Goal: Transaction & Acquisition: Purchase product/service

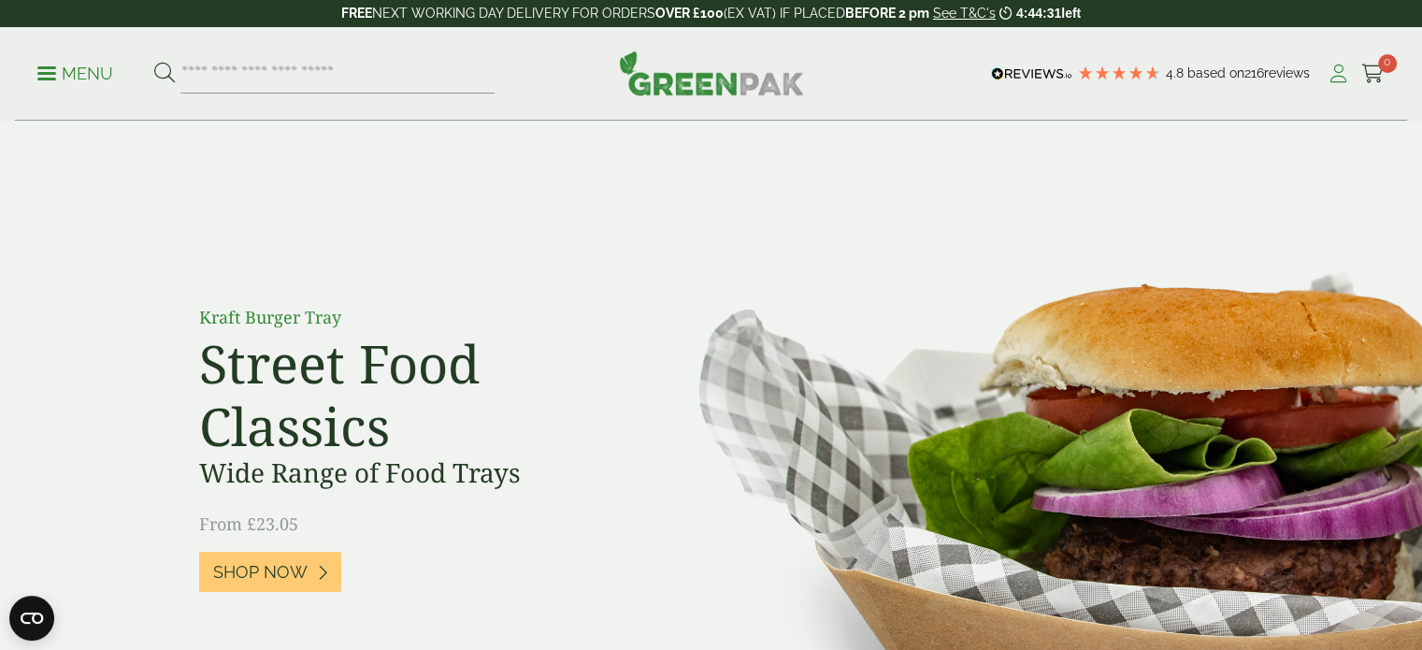
click at [1343, 70] on icon at bounding box center [1337, 73] width 23 height 19
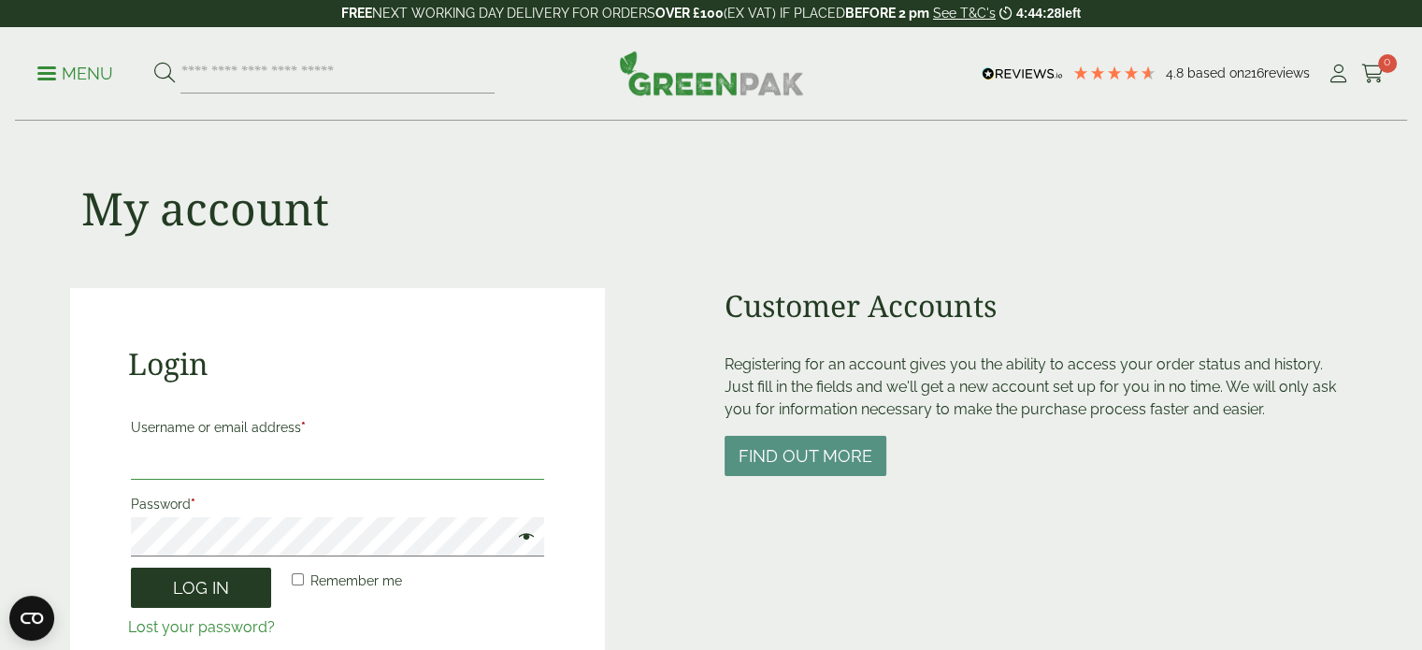
type input "**********"
click at [232, 575] on button "Log in" at bounding box center [201, 587] width 140 height 40
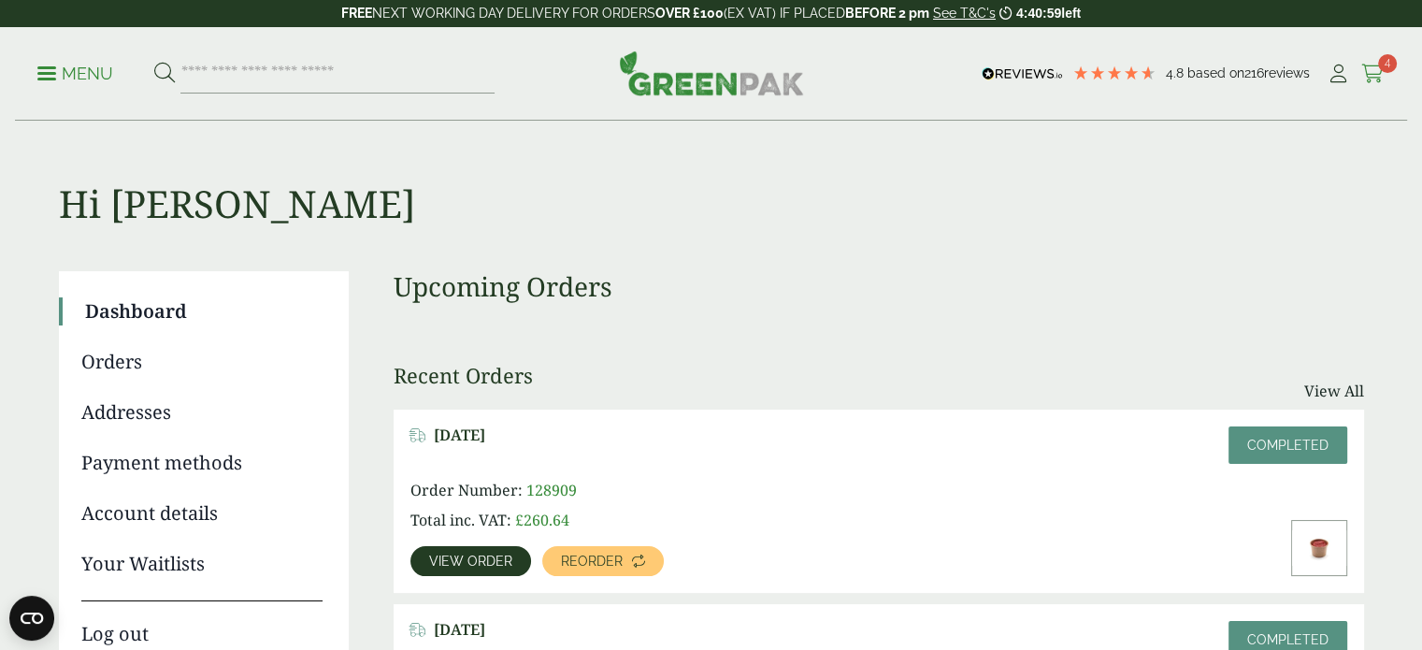
click at [1368, 65] on icon at bounding box center [1372, 73] width 23 height 19
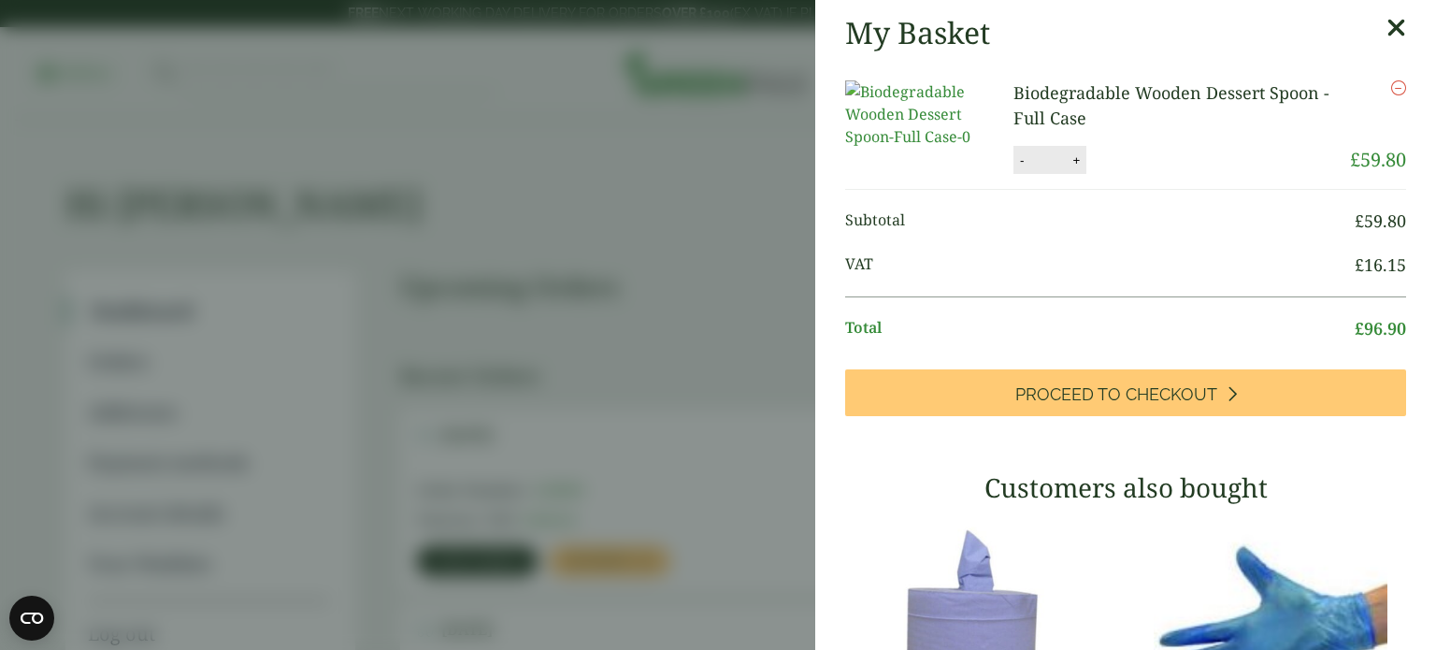
click at [1386, 25] on icon at bounding box center [1396, 28] width 20 height 26
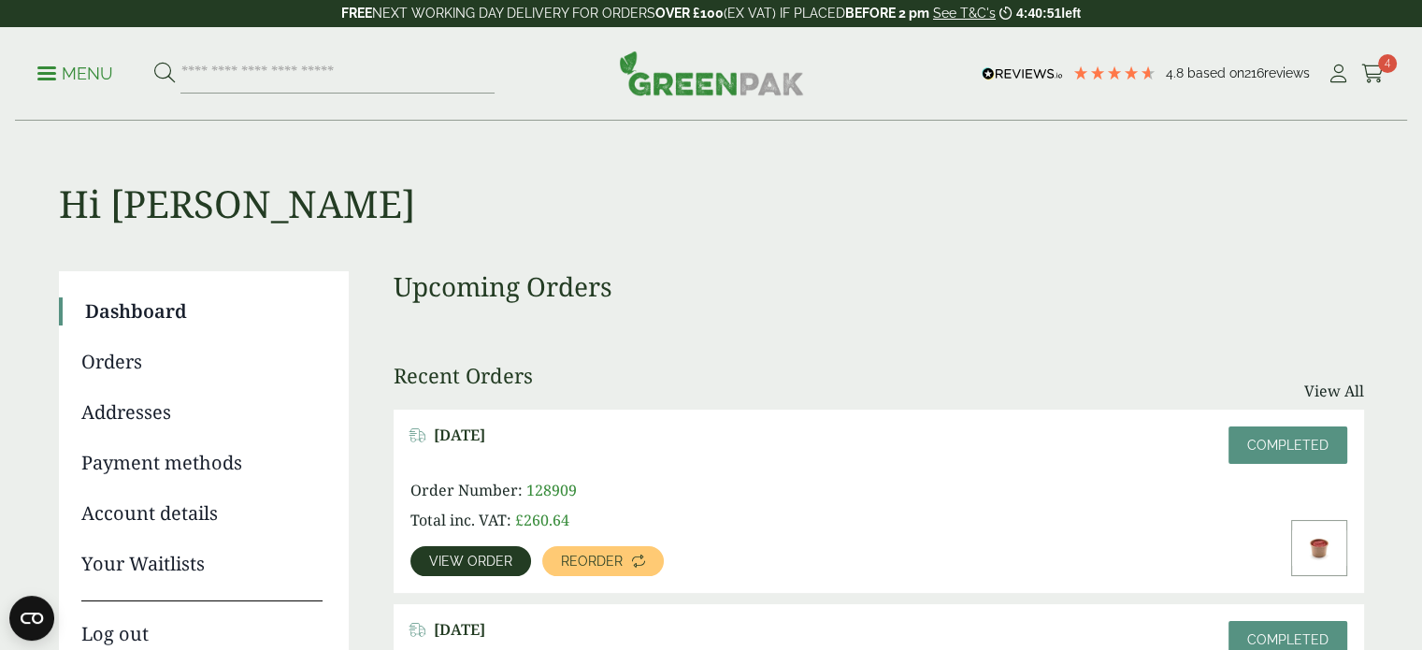
click at [191, 459] on link "Payment methods" at bounding box center [201, 463] width 241 height 28
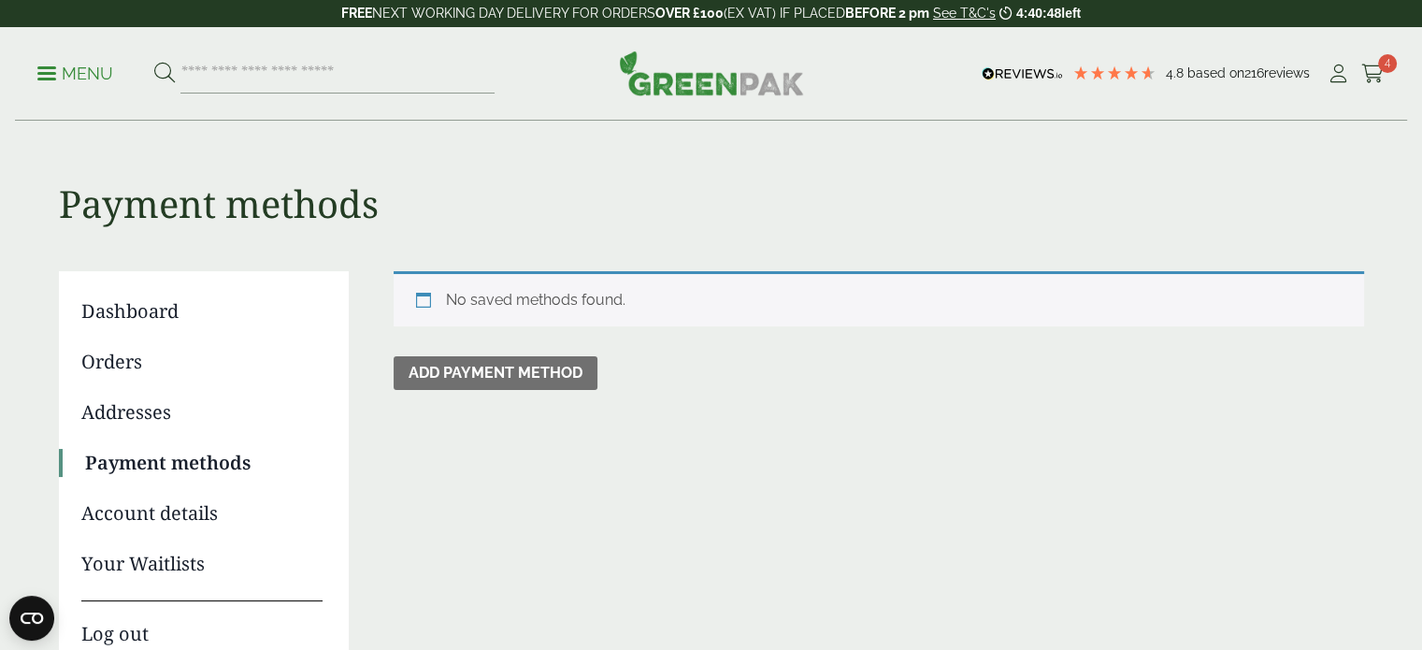
click at [189, 519] on link "Account details" at bounding box center [201, 513] width 241 height 28
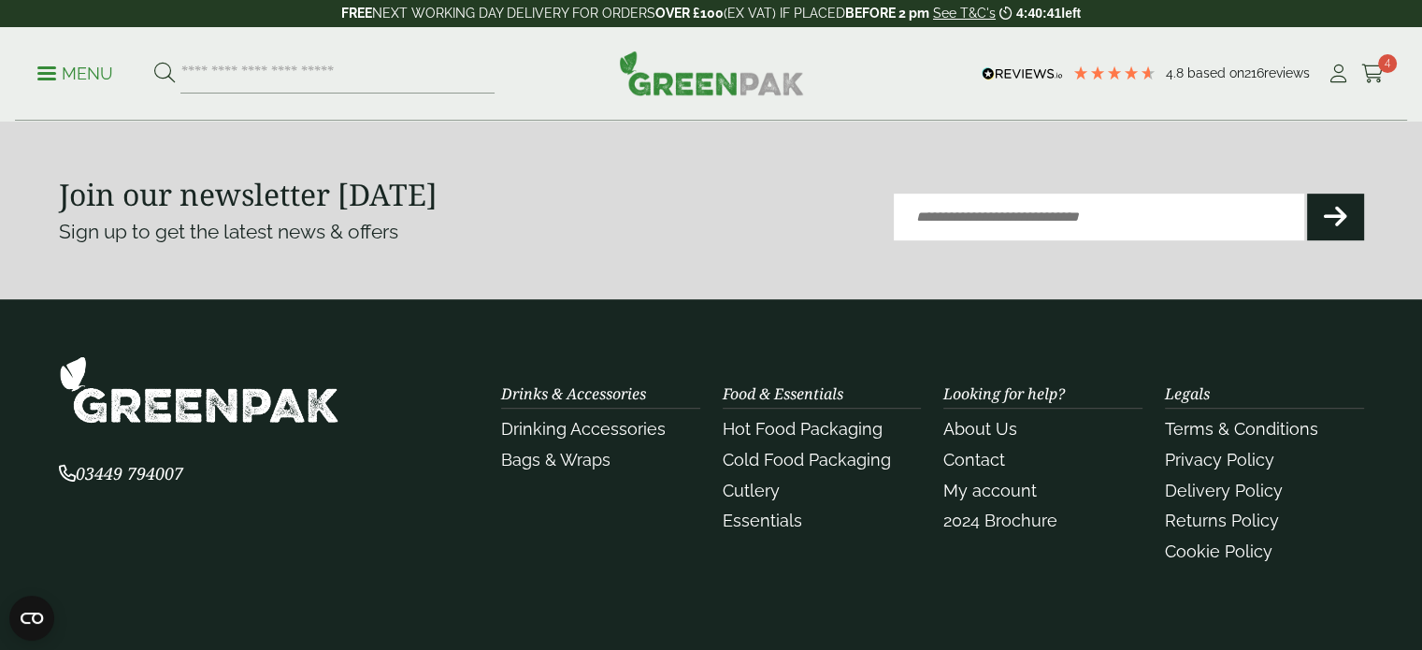
scroll to position [901, 0]
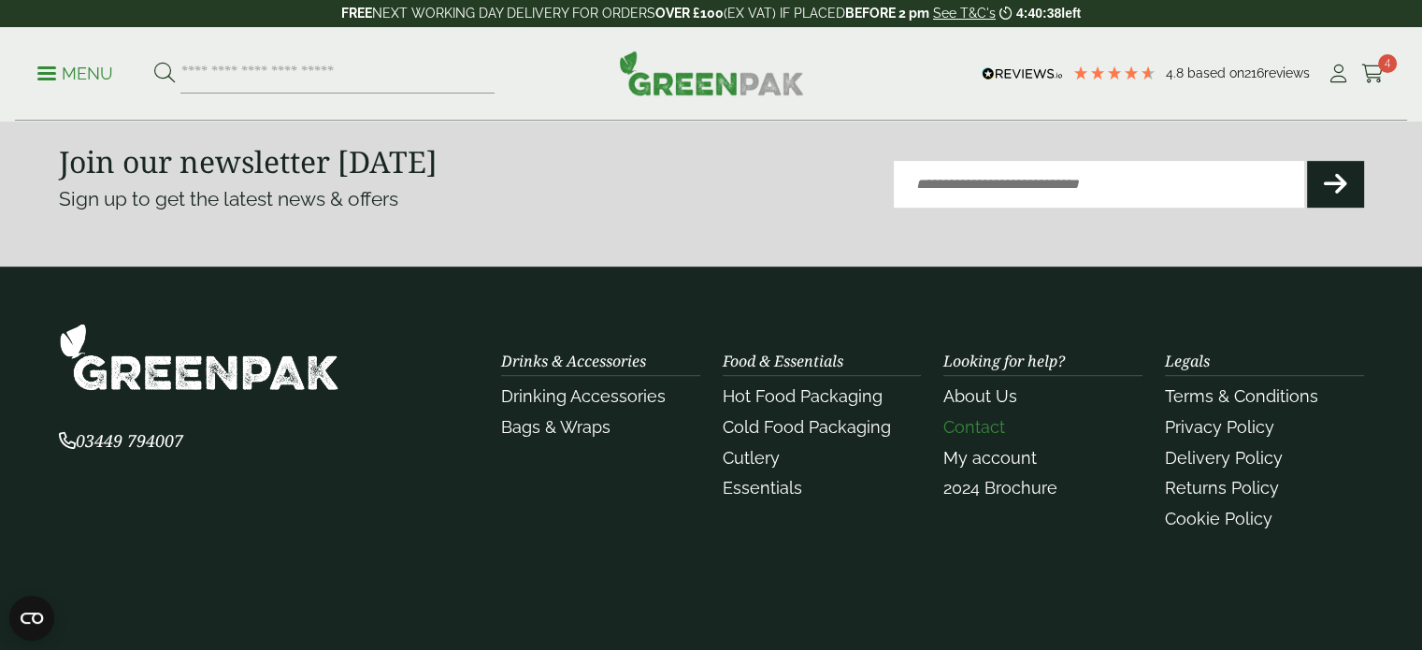
click at [995, 427] on link "Contact" at bounding box center [974, 427] width 62 height 20
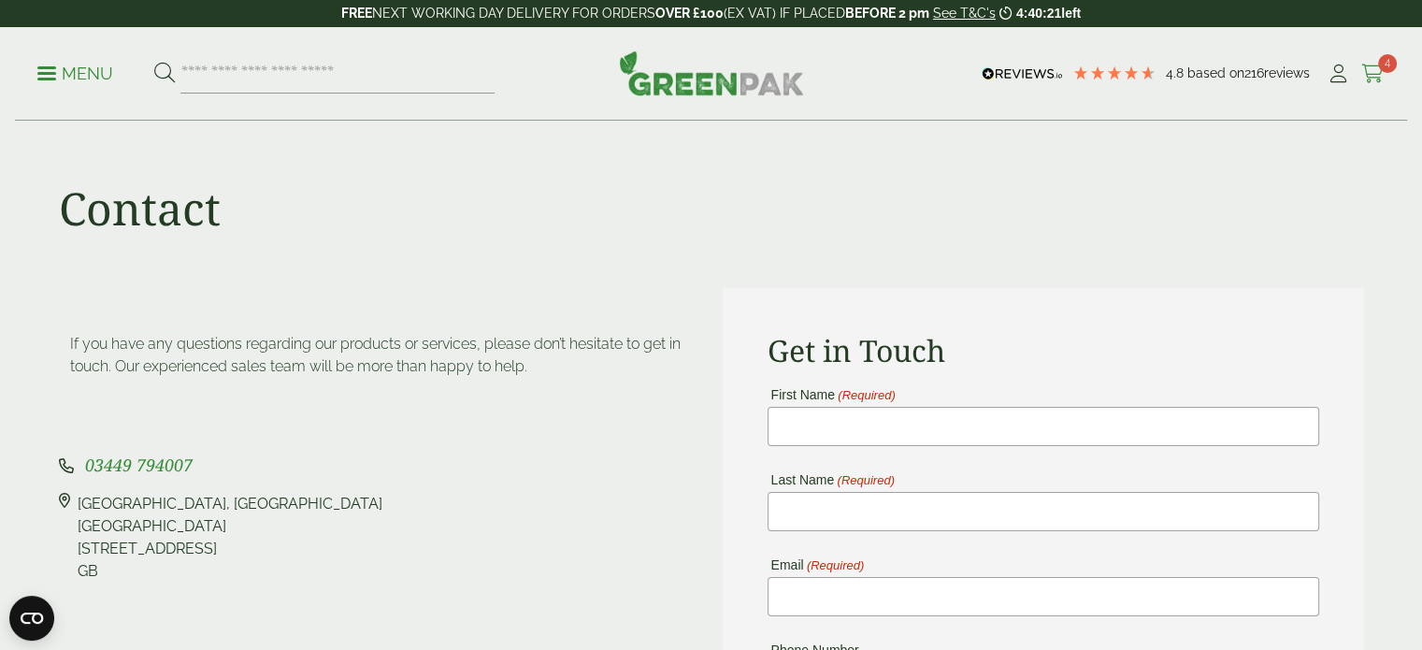
click at [1376, 64] on icon at bounding box center [1372, 73] width 23 height 19
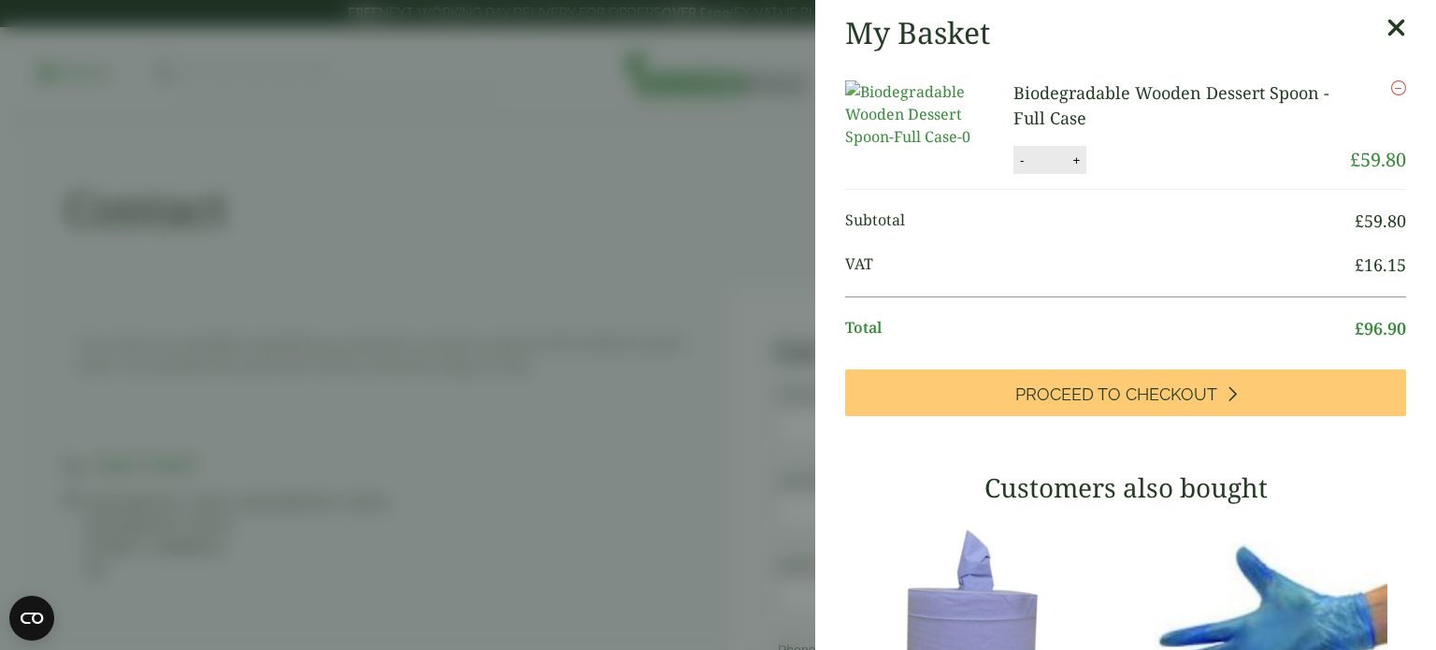
click at [1386, 32] on icon at bounding box center [1396, 28] width 20 height 26
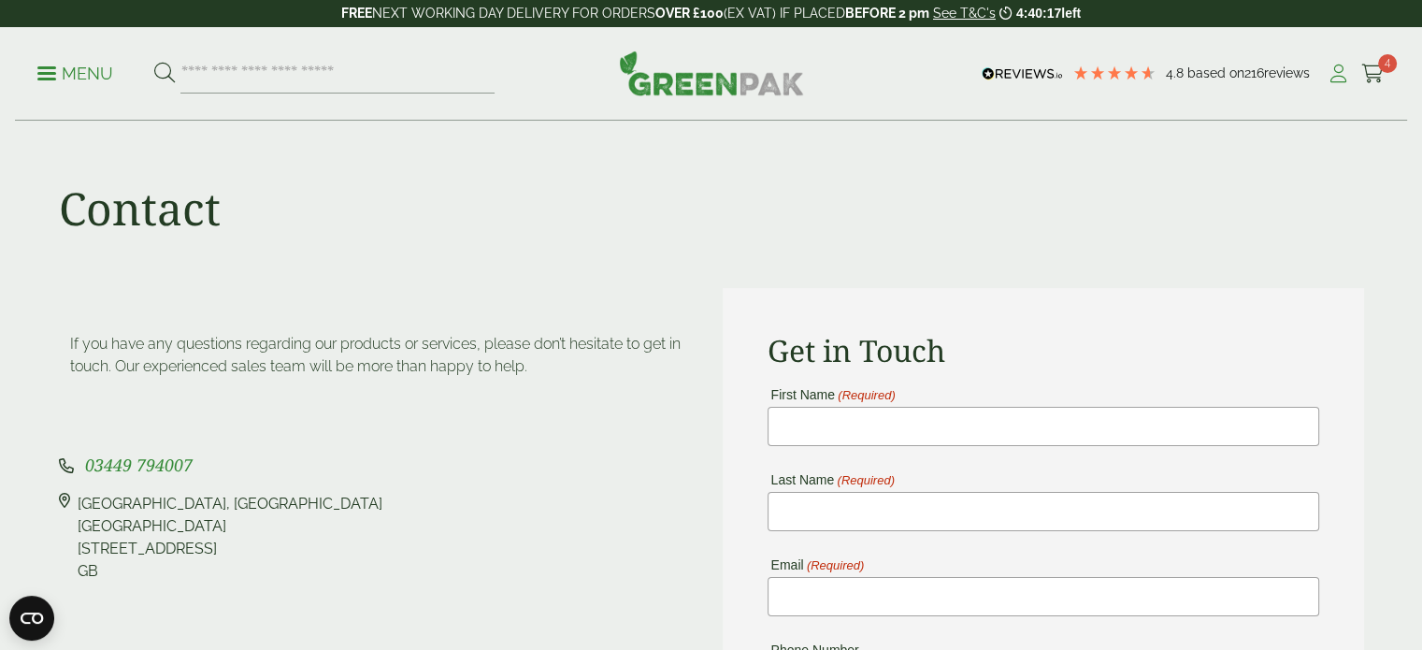
click at [1327, 71] on icon at bounding box center [1337, 73] width 23 height 19
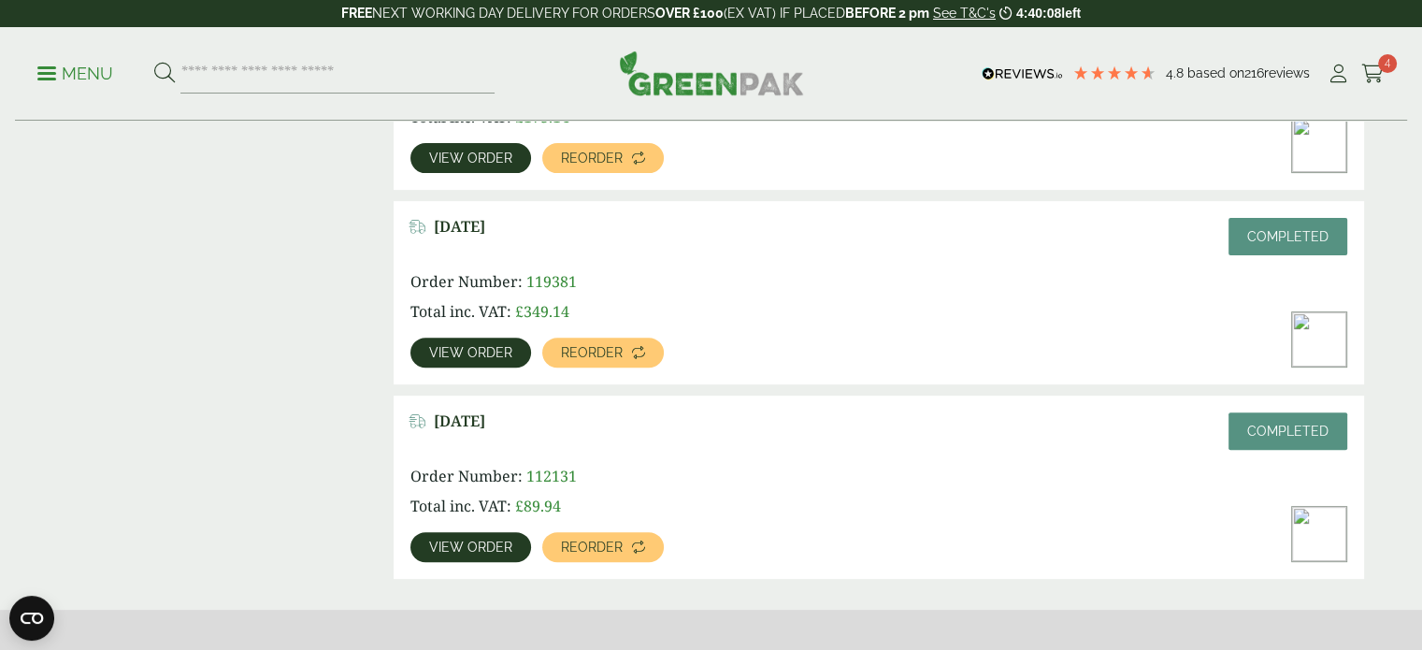
scroll to position [29, 0]
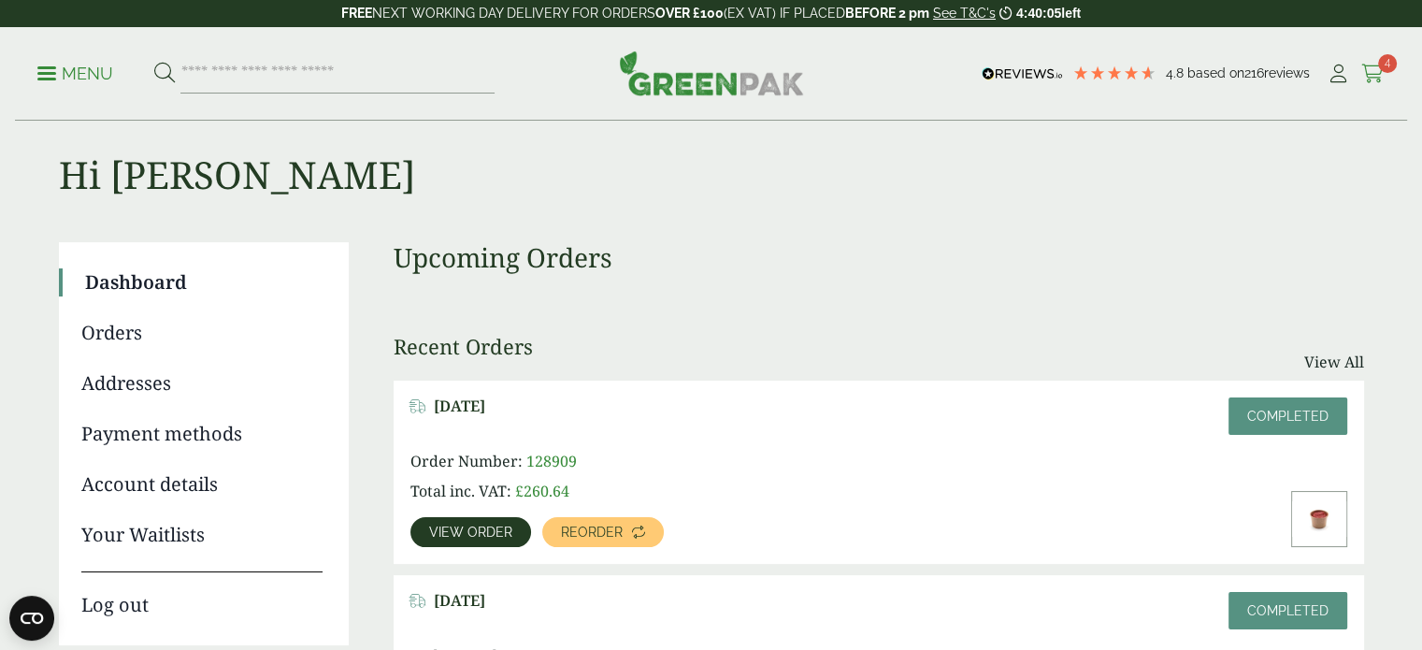
click at [1380, 57] on span "4" at bounding box center [1387, 63] width 19 height 19
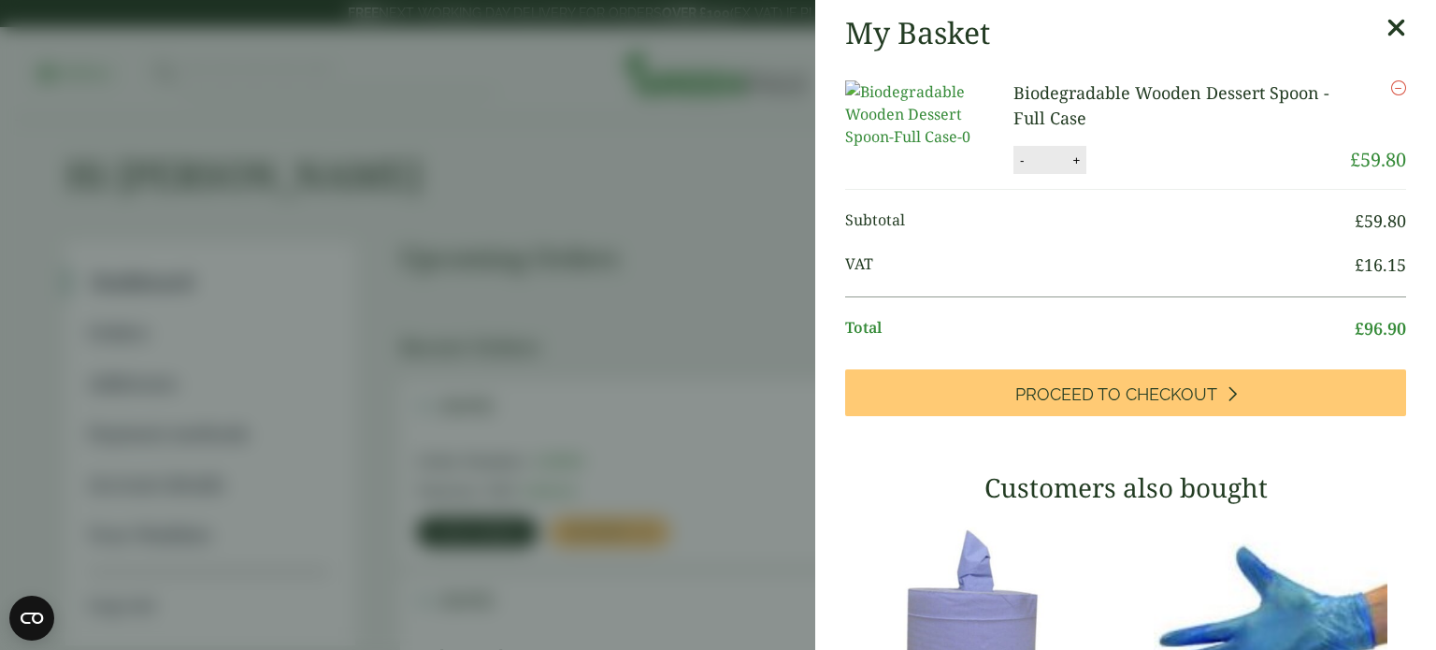
click at [1386, 25] on icon at bounding box center [1396, 28] width 20 height 26
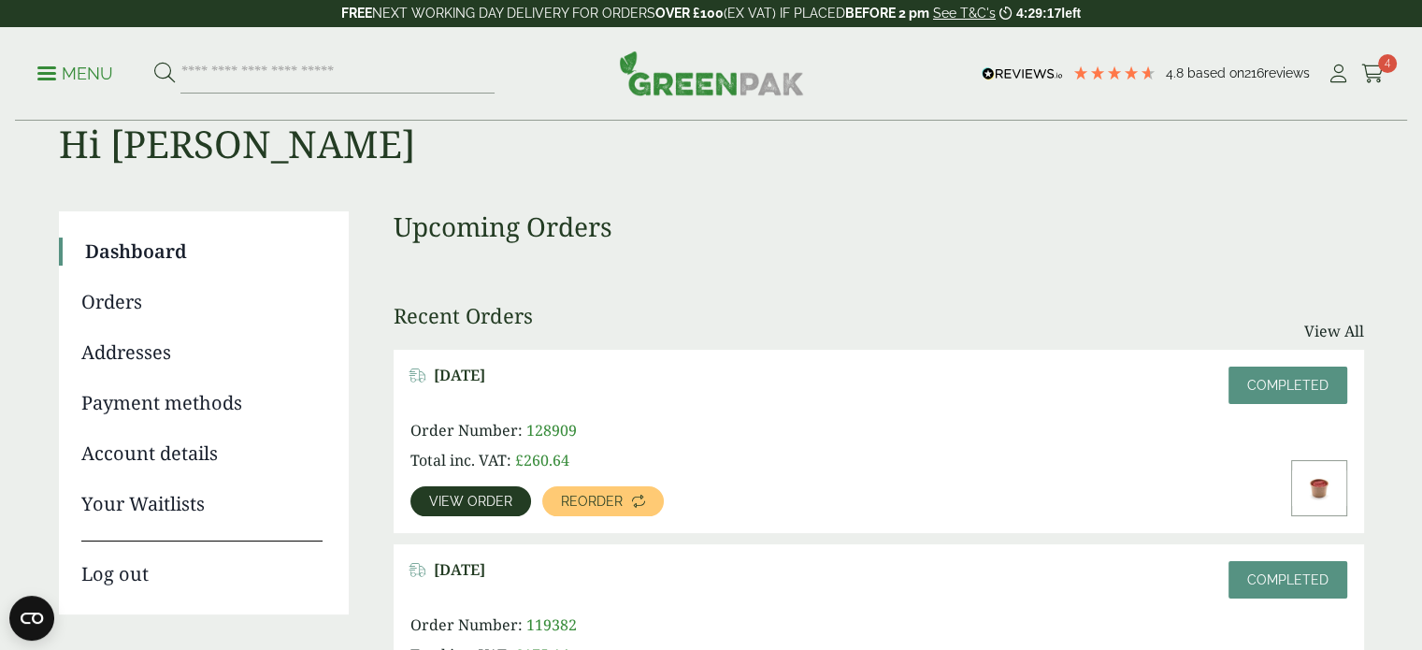
scroll to position [0, 0]
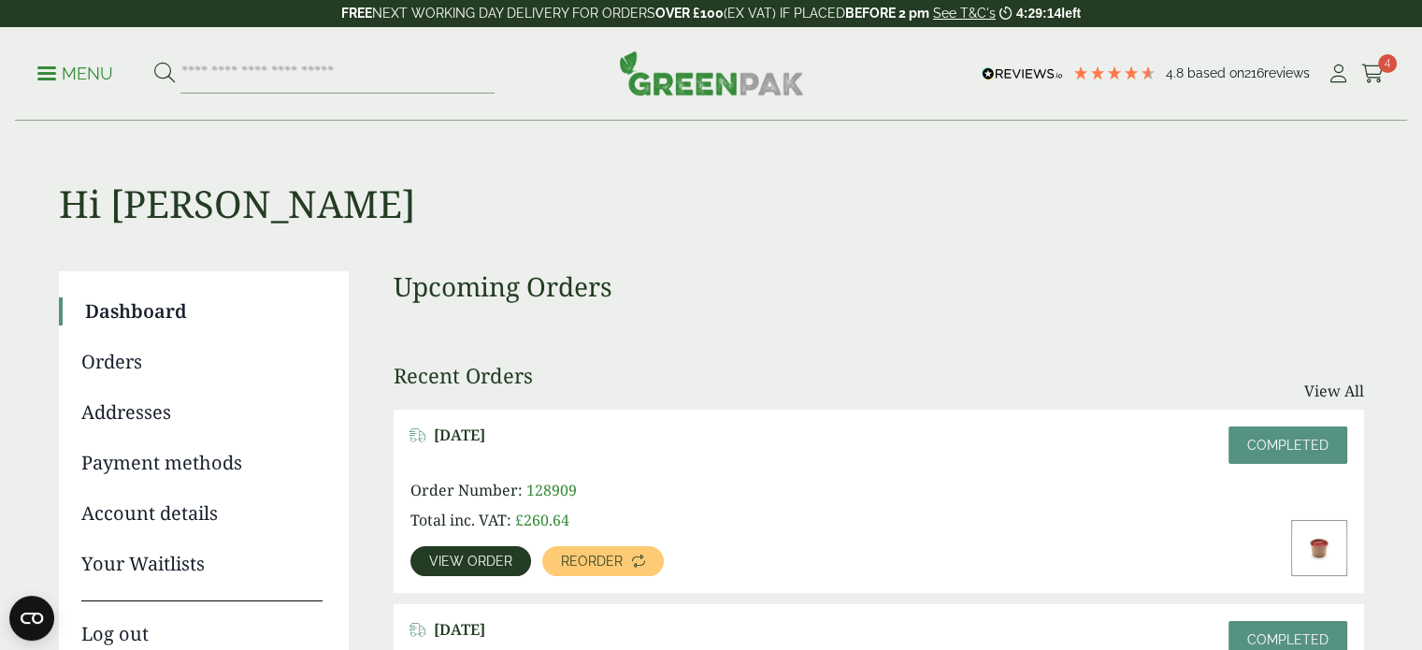
click at [156, 361] on link "Orders" at bounding box center [201, 362] width 241 height 28
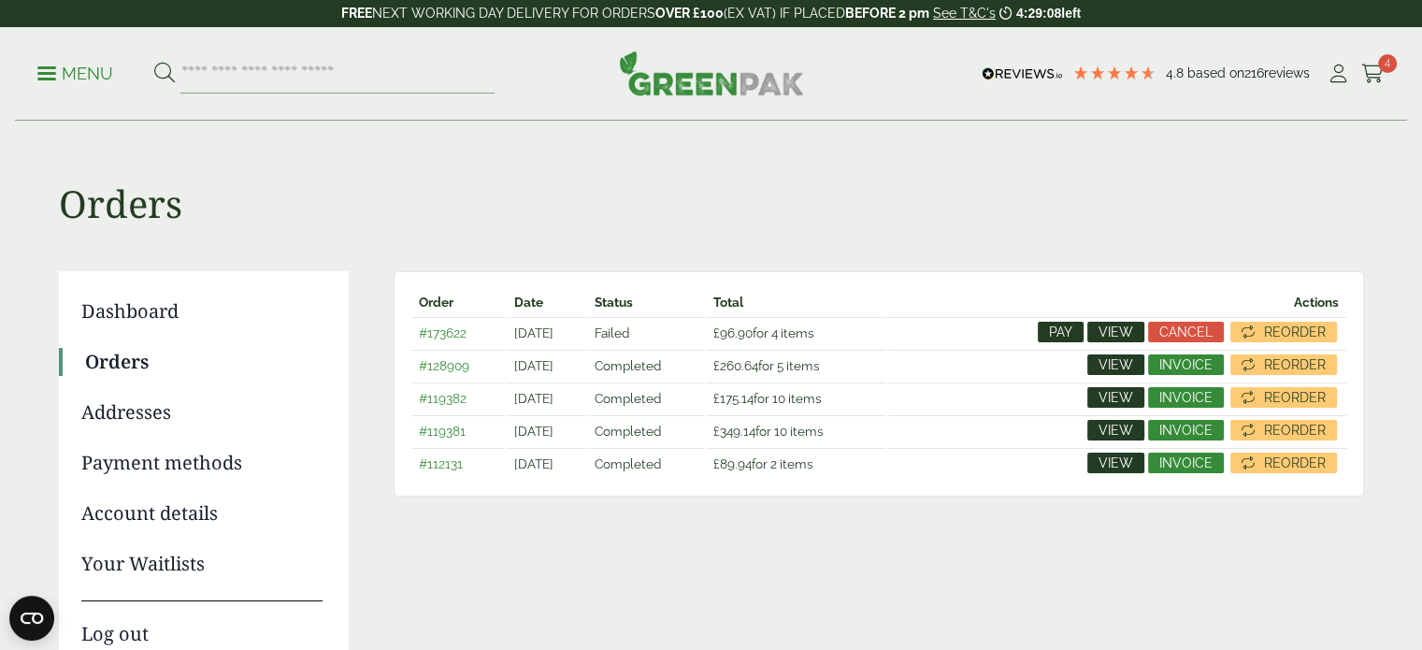
click at [1062, 326] on span "Pay" at bounding box center [1060, 331] width 23 height 13
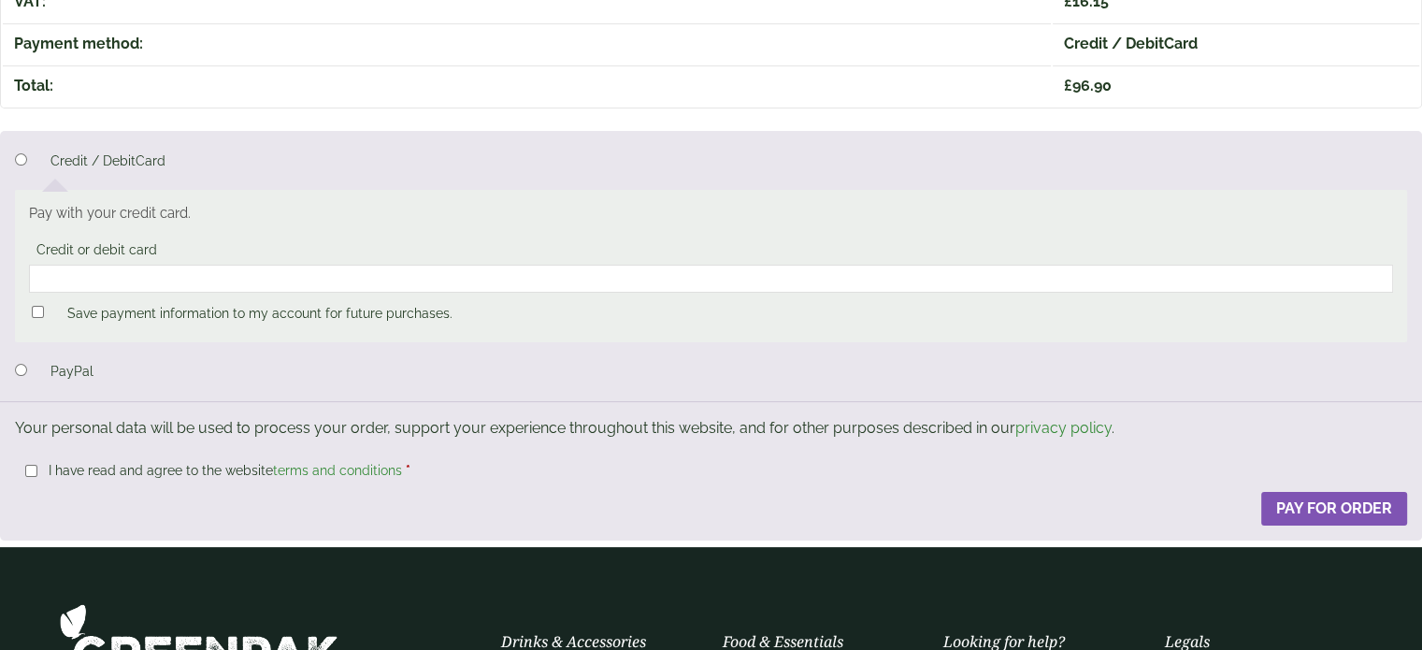
scroll to position [236, 0]
